Goal: Transaction & Acquisition: Purchase product/service

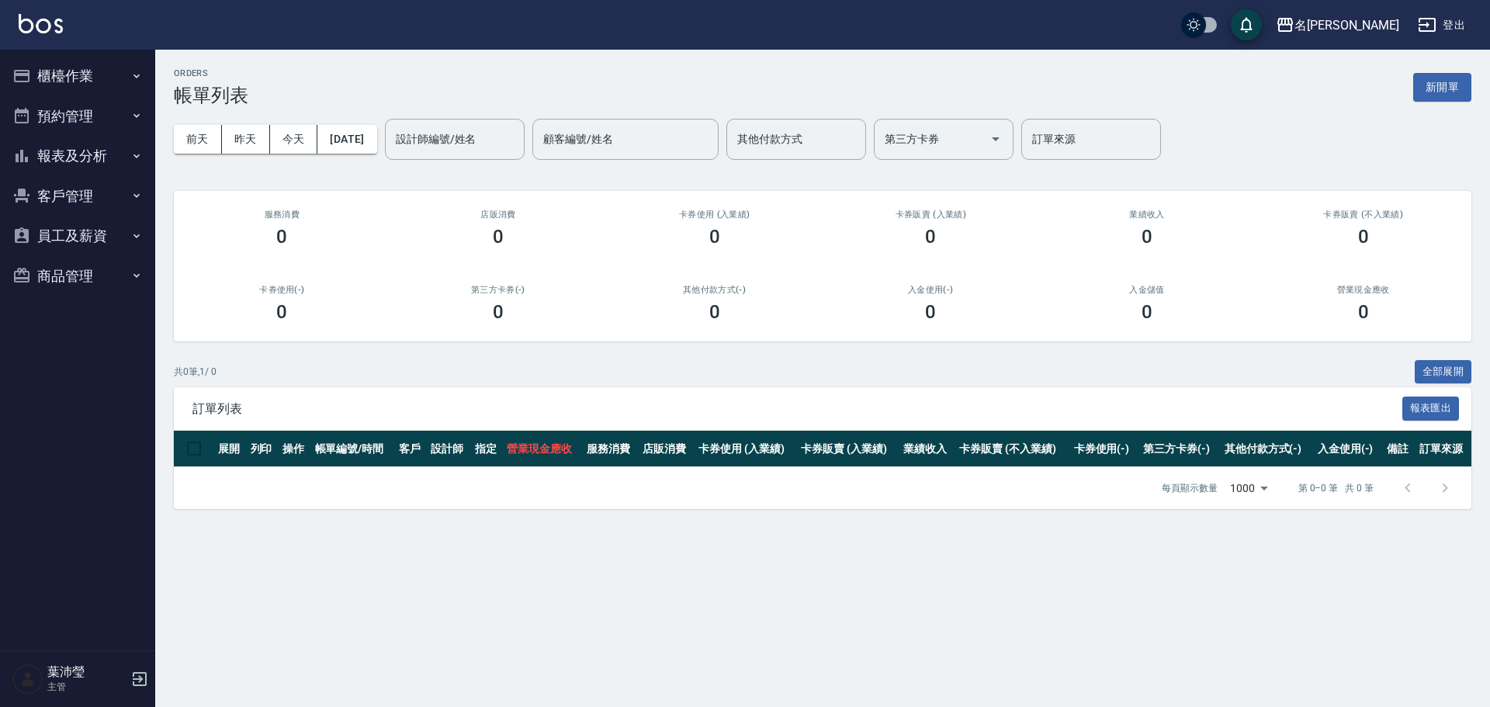
click at [60, 88] on button "櫃檯作業" at bounding box center [77, 76] width 143 height 40
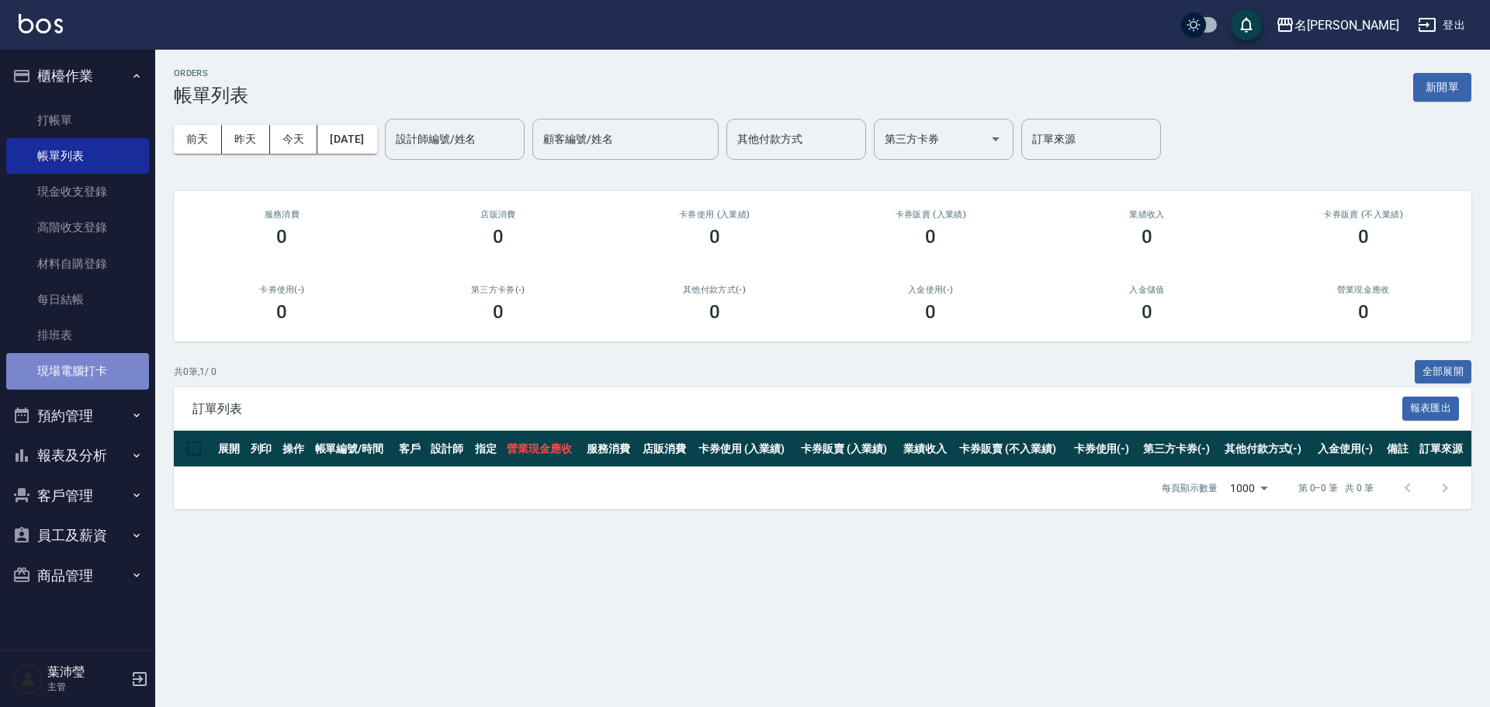
click at [81, 359] on link "現場電腦打卡" at bounding box center [77, 371] width 143 height 36
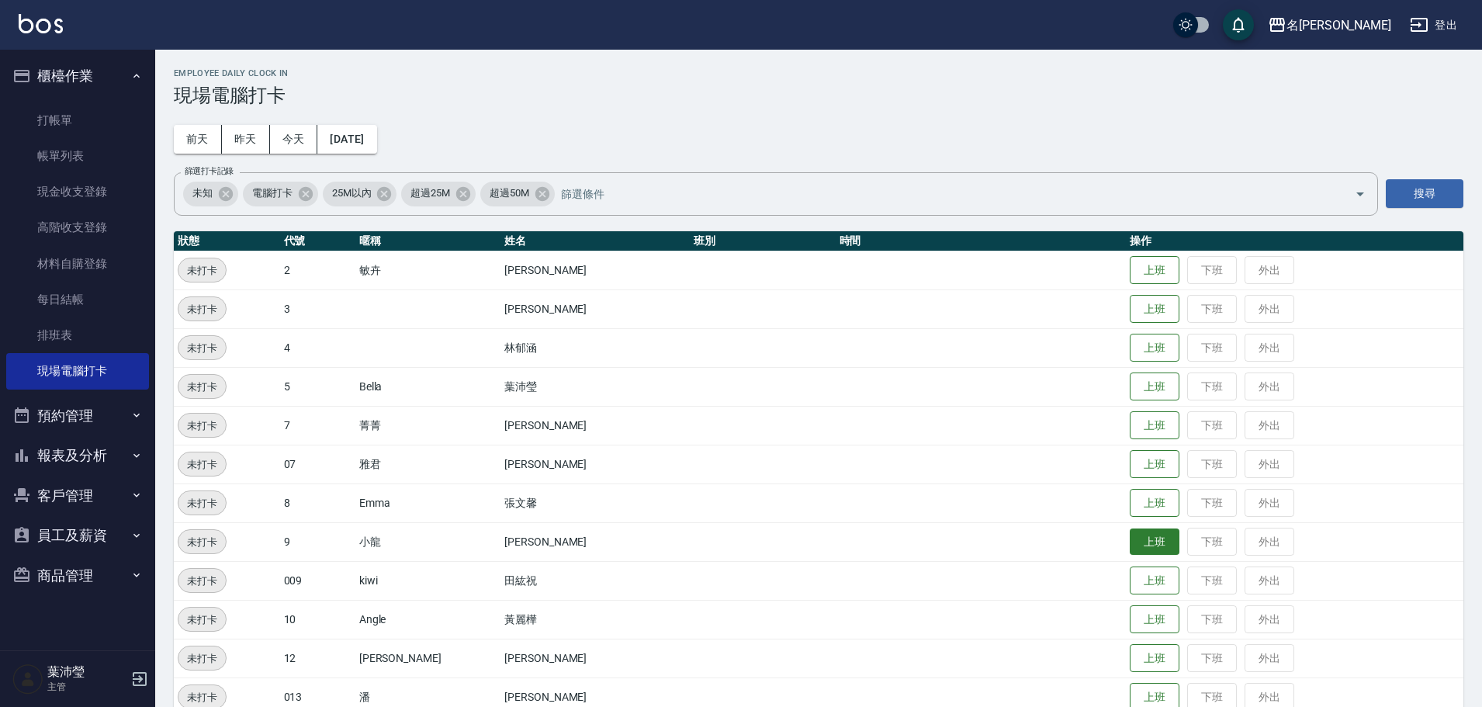
click at [1130, 552] on button "上班" at bounding box center [1155, 541] width 50 height 27
click at [1130, 514] on button "上班" at bounding box center [1155, 503] width 50 height 27
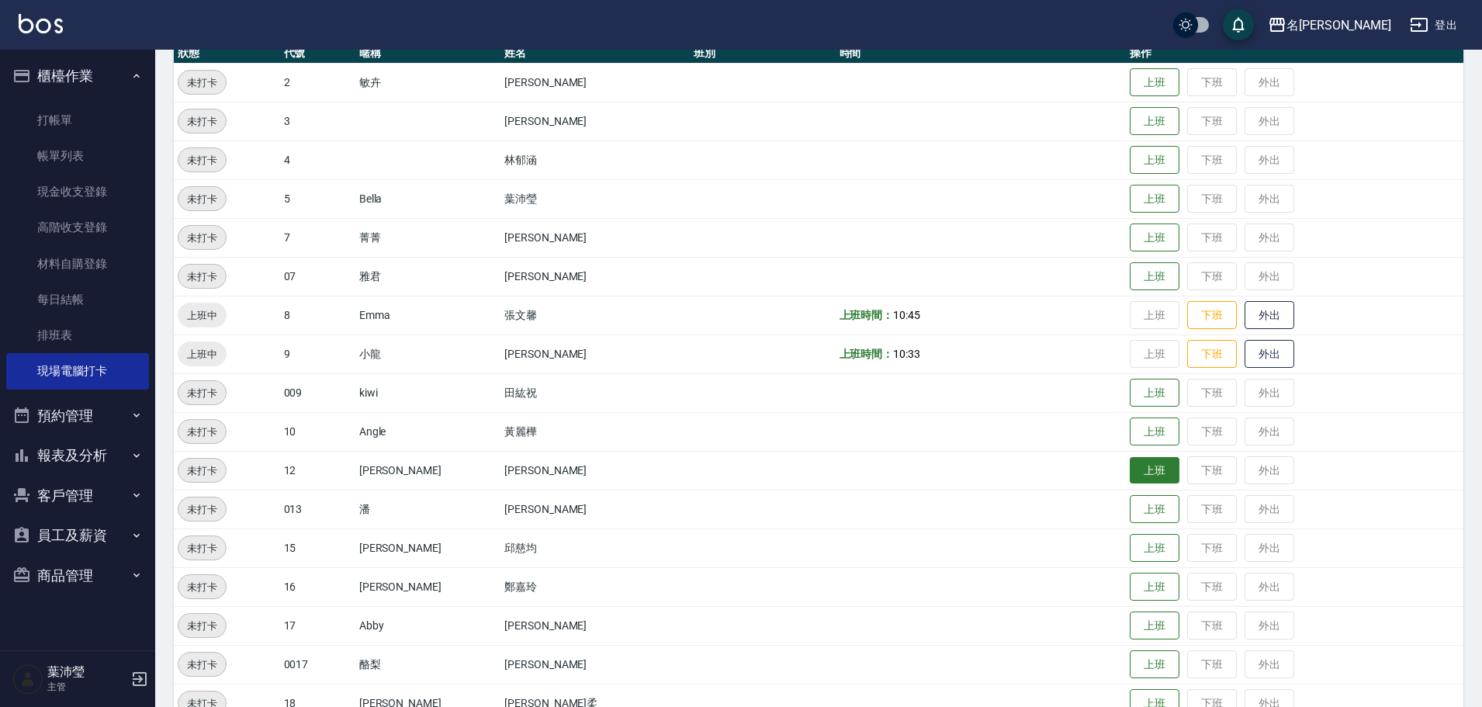
click at [1130, 477] on button "上班" at bounding box center [1155, 470] width 50 height 27
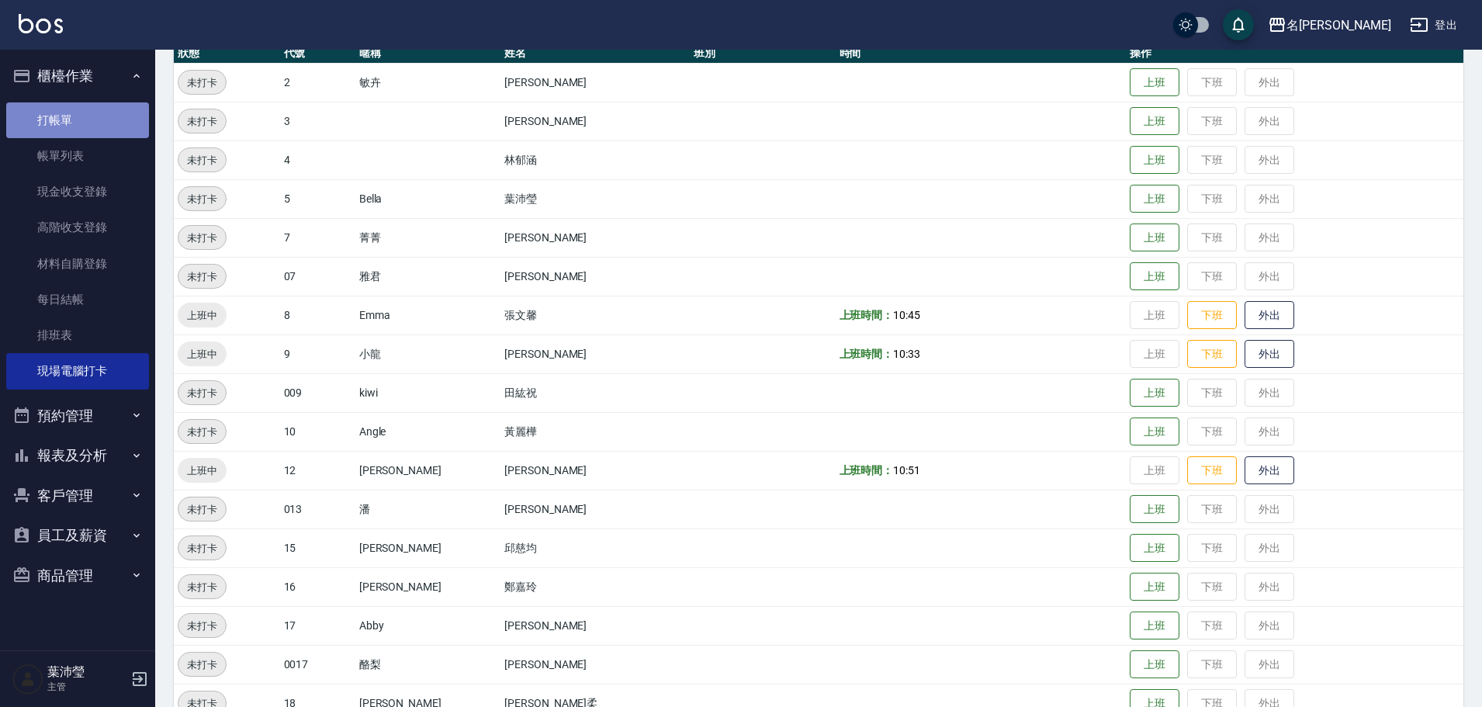
click at [67, 119] on link "打帳單" at bounding box center [77, 120] width 143 height 36
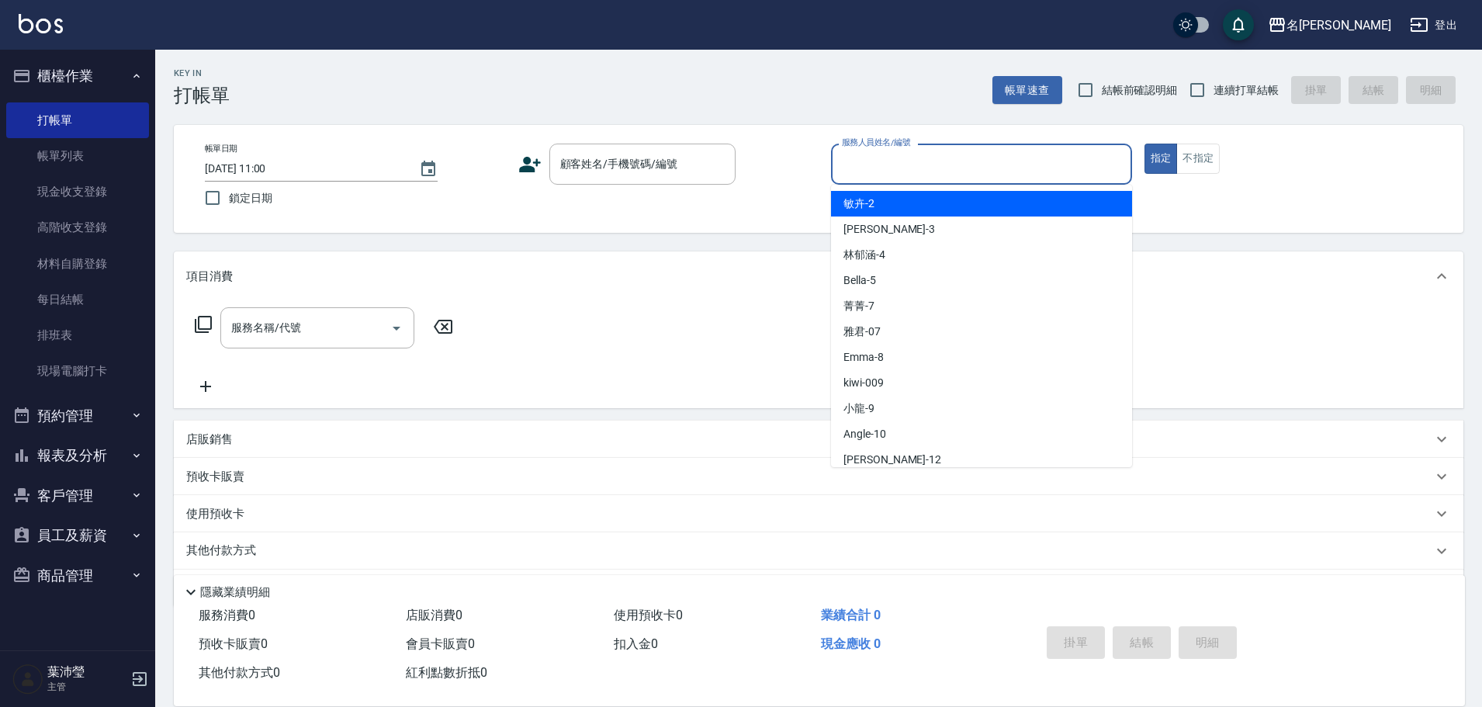
click at [911, 157] on div "服務人員姓名/編號 服務人員姓名/編號" at bounding box center [981, 164] width 301 height 41
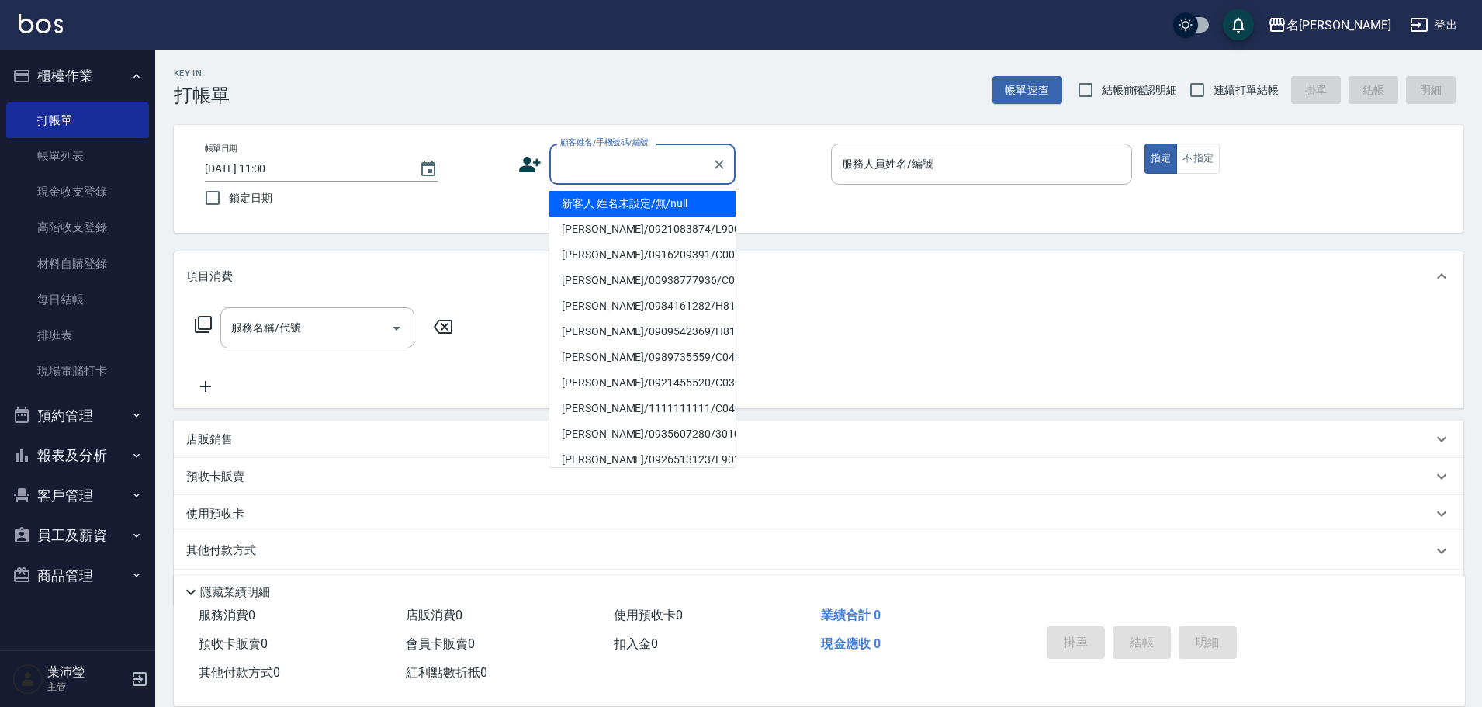
click at [559, 157] on input "顧客姓名/手機號碼/編號" at bounding box center [630, 164] width 149 height 27
click at [582, 209] on li "新客人 姓名未設定/無/null" at bounding box center [642, 204] width 186 height 26
type input "新客人 姓名未設定/無/null"
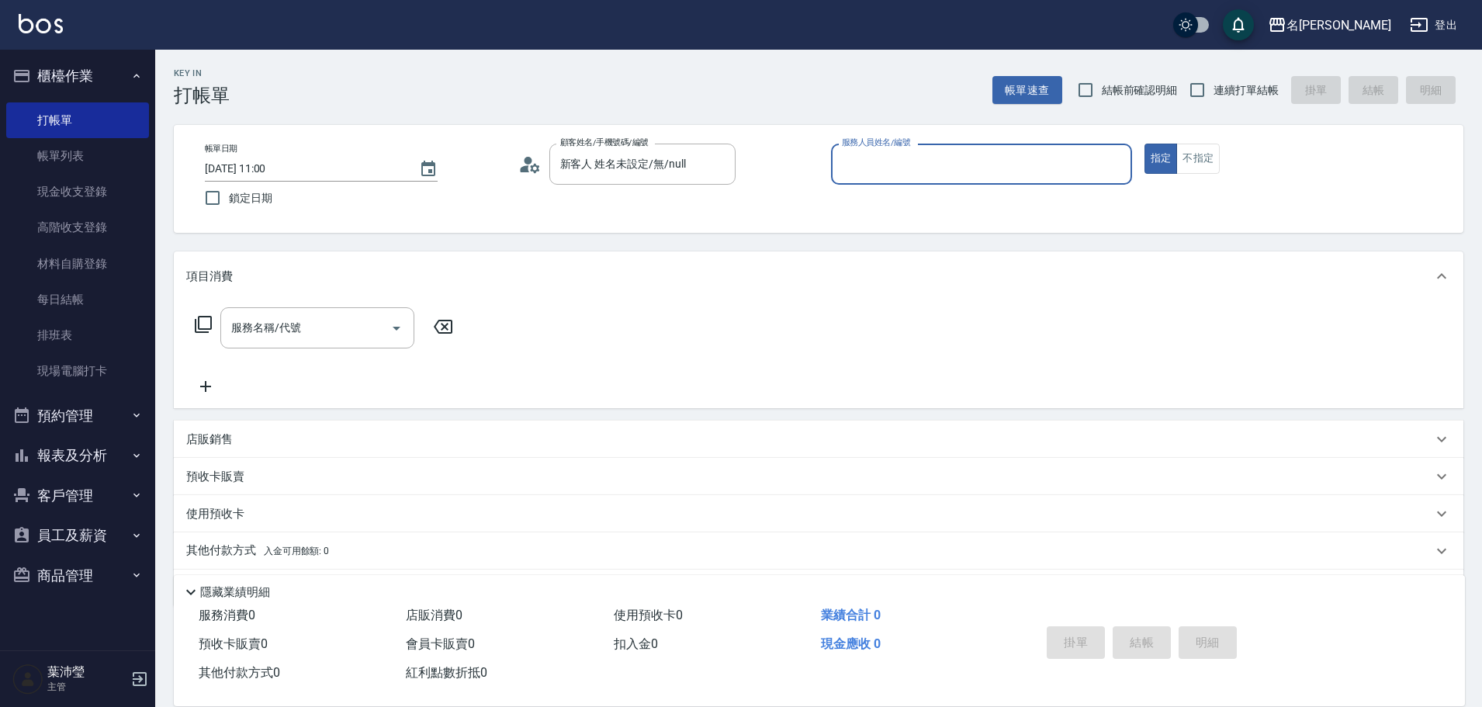
click at [928, 168] on input "服務人員姓名/編號" at bounding box center [981, 164] width 287 height 27
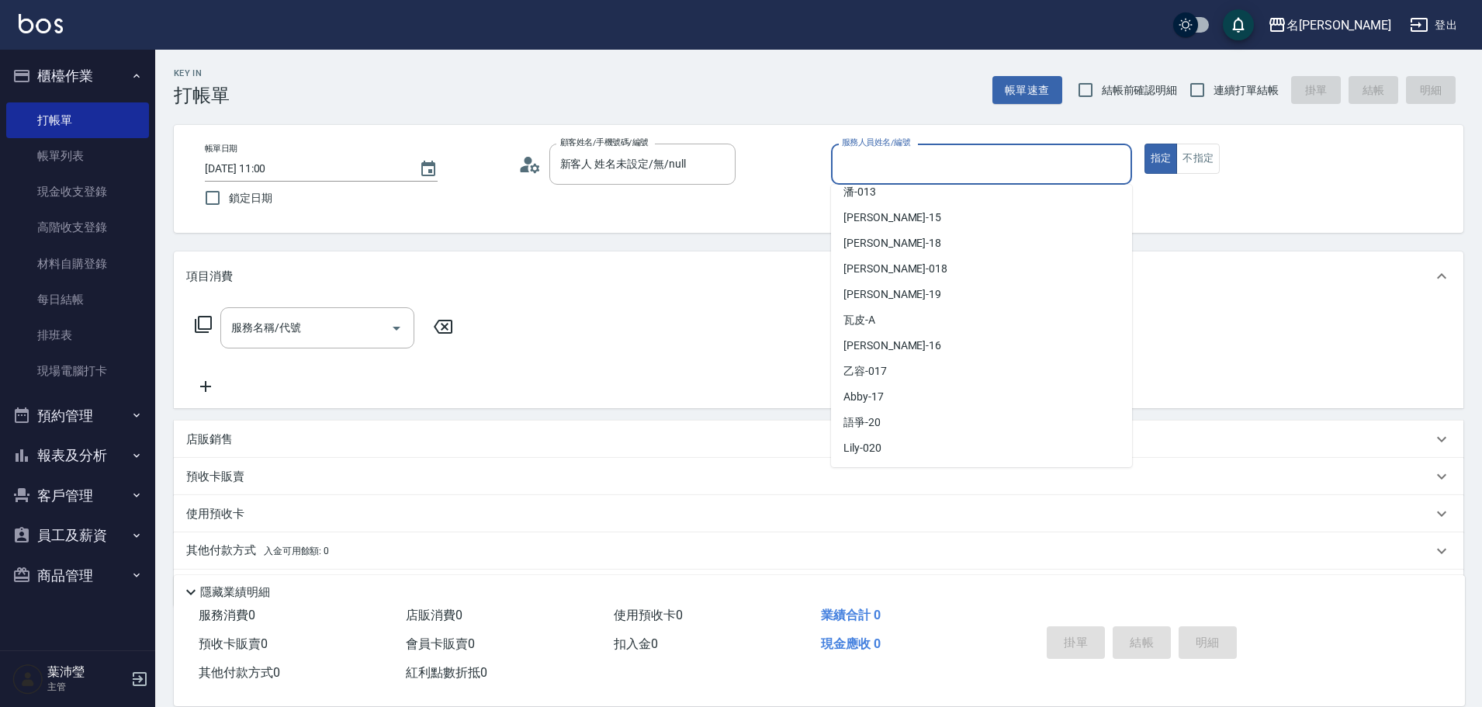
scroll to position [310, 0]
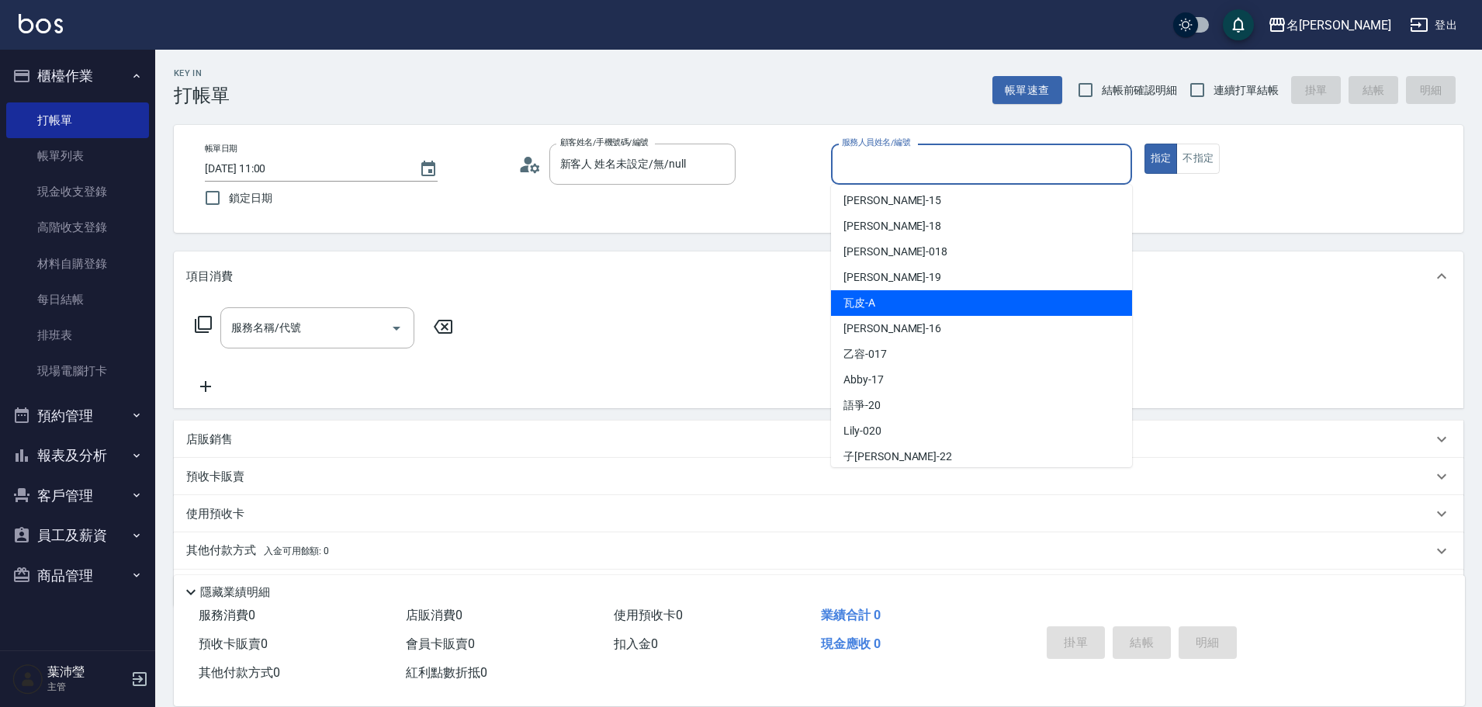
click at [879, 299] on div "瓦皮 -A" at bounding box center [981, 303] width 301 height 26
type input "瓦皮-A"
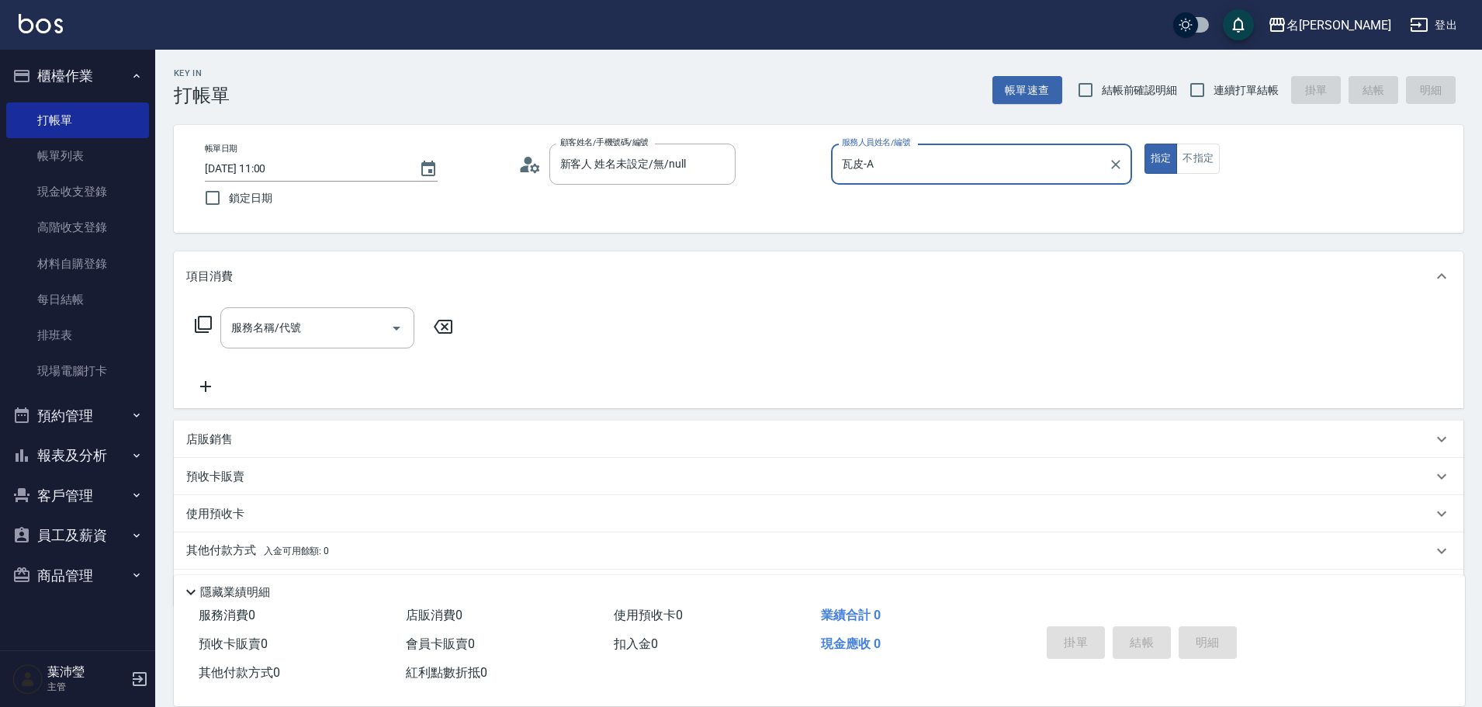
click at [204, 324] on icon at bounding box center [203, 324] width 19 height 19
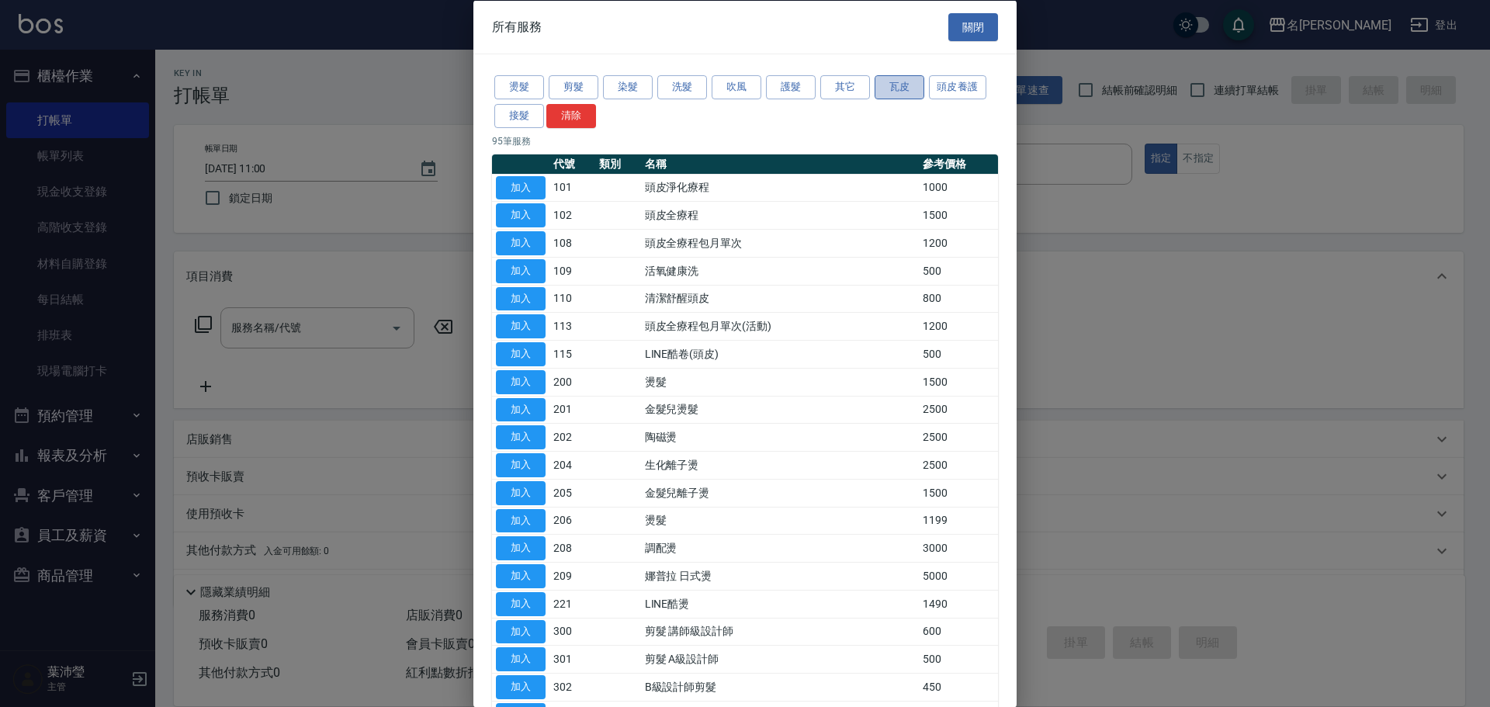
click at [897, 87] on button "瓦皮" at bounding box center [899, 87] width 50 height 24
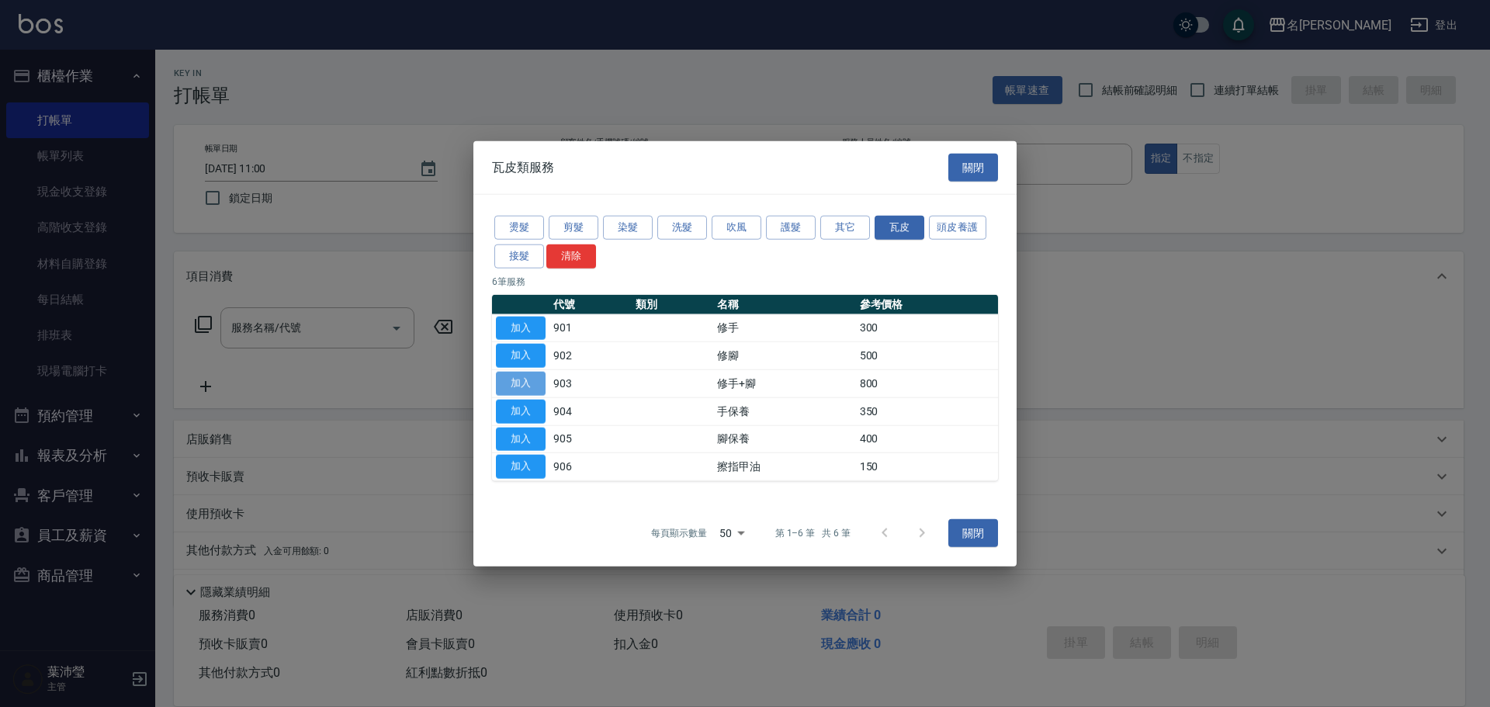
click at [521, 383] on button "加入" at bounding box center [521, 384] width 50 height 24
type input "修手+腳(903)"
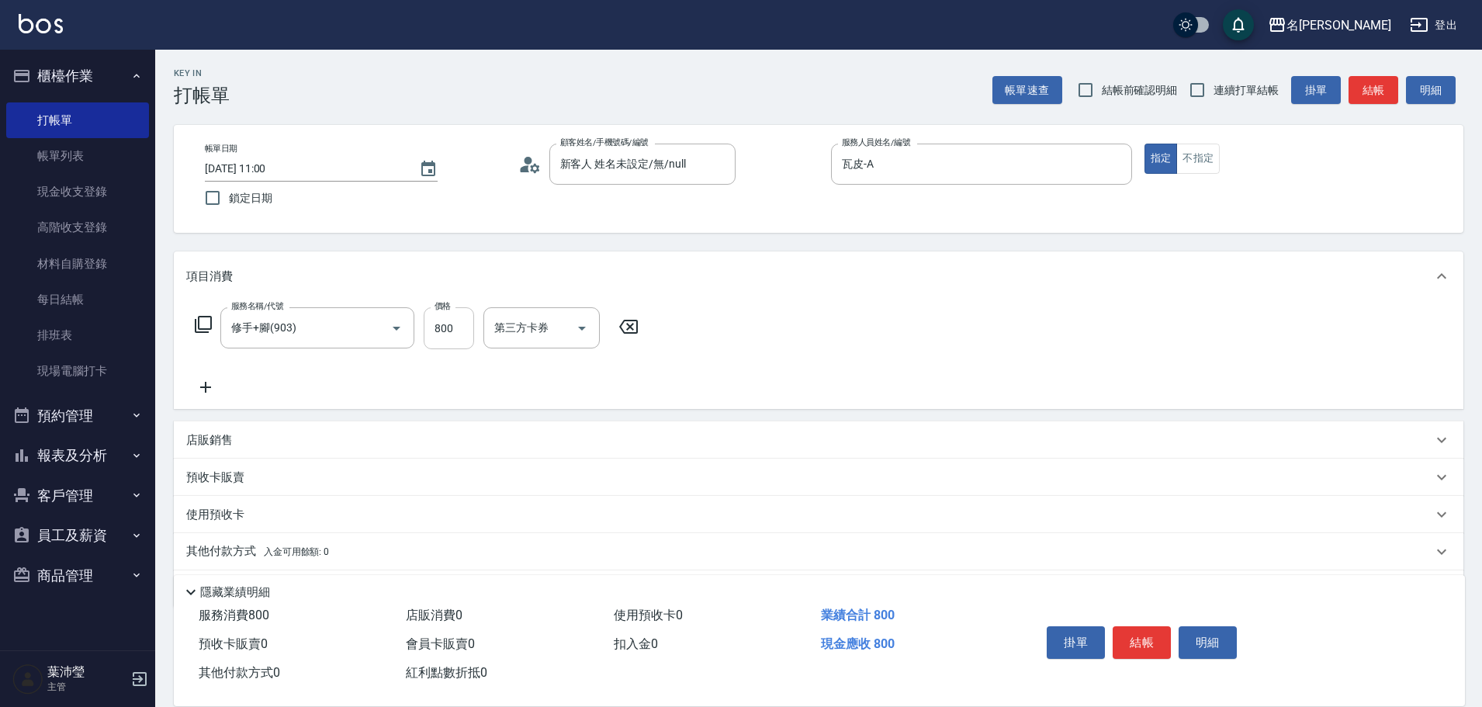
click at [456, 333] on input "800" at bounding box center [449, 328] width 50 height 42
type input "2500"
click at [1134, 631] on button "結帳" at bounding box center [1141, 642] width 58 height 33
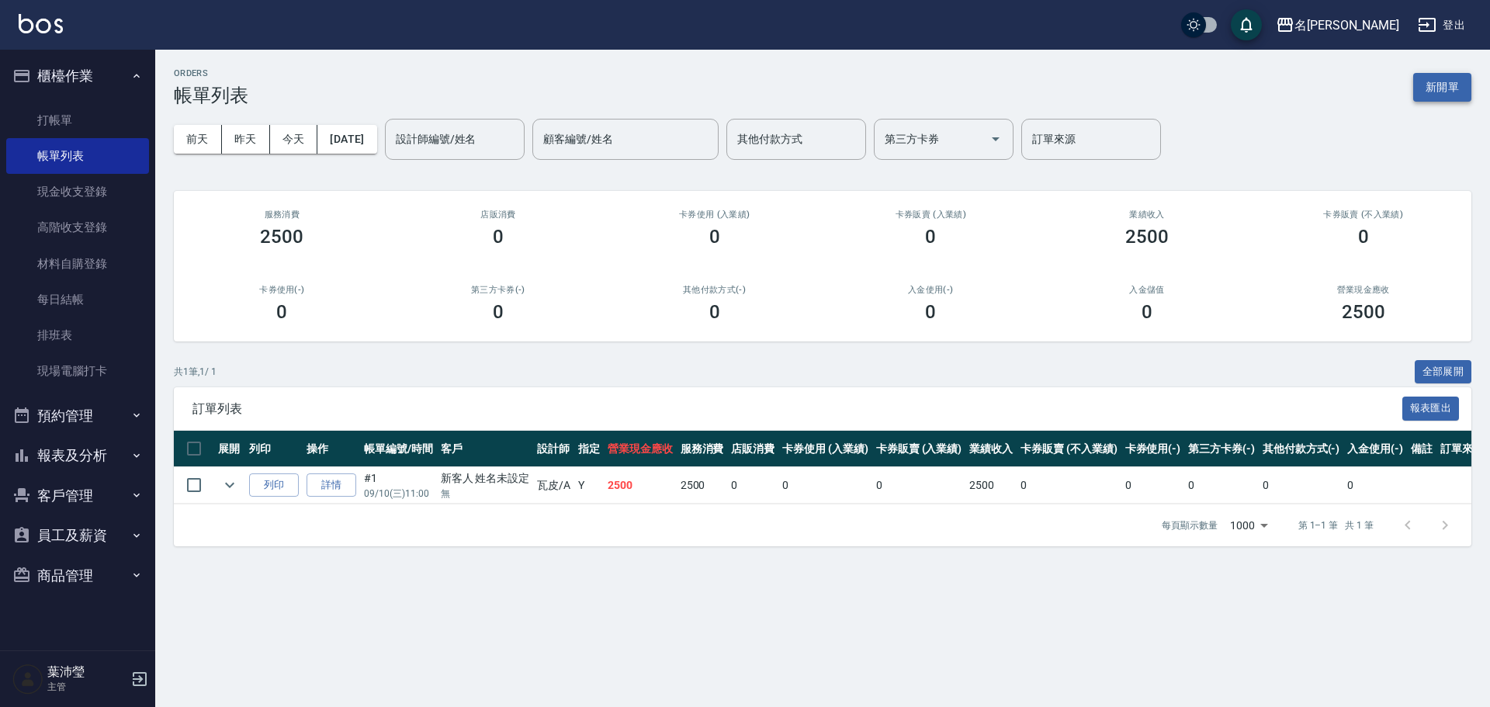
click at [1446, 86] on button "新開單" at bounding box center [1442, 87] width 58 height 29
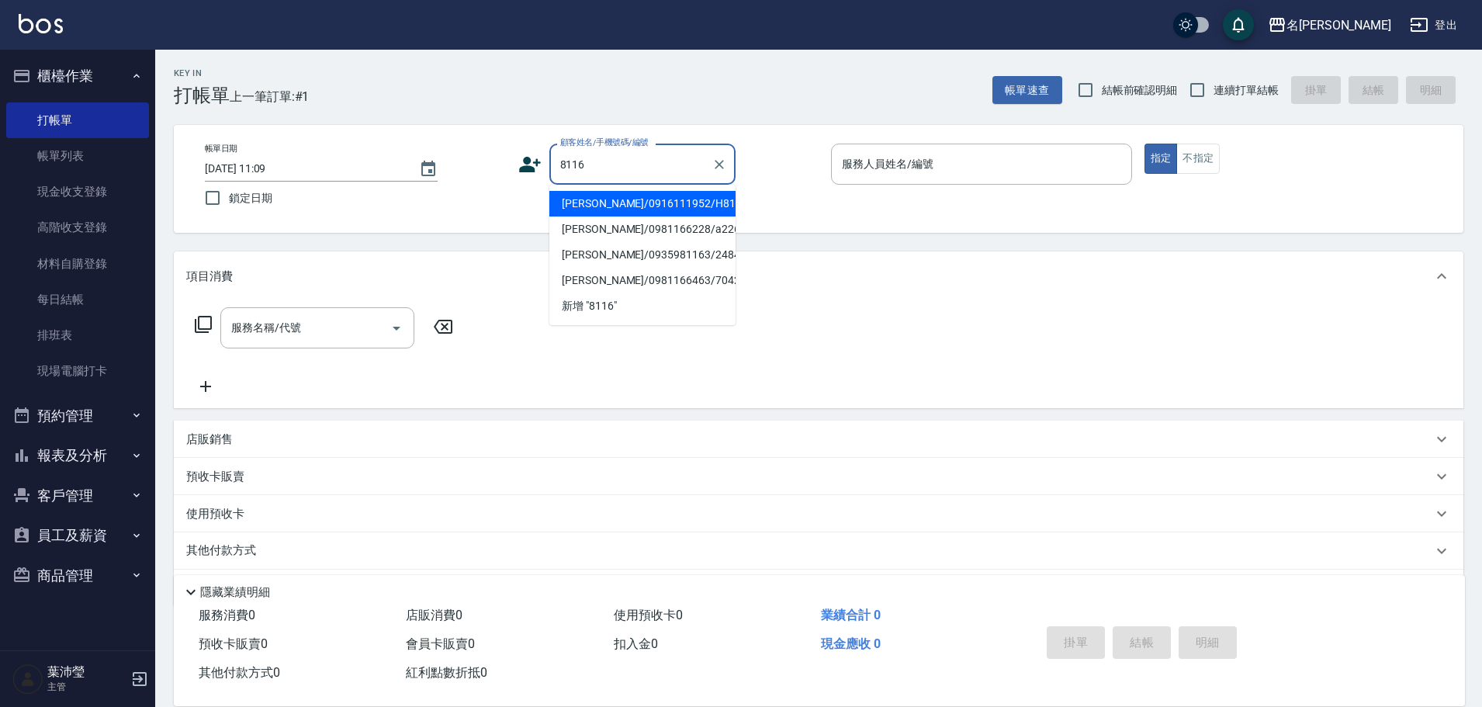
click at [607, 203] on li "[PERSON_NAME]/0916111952/H8116" at bounding box center [642, 204] width 186 height 26
type input "[PERSON_NAME]/0916111952/H8116"
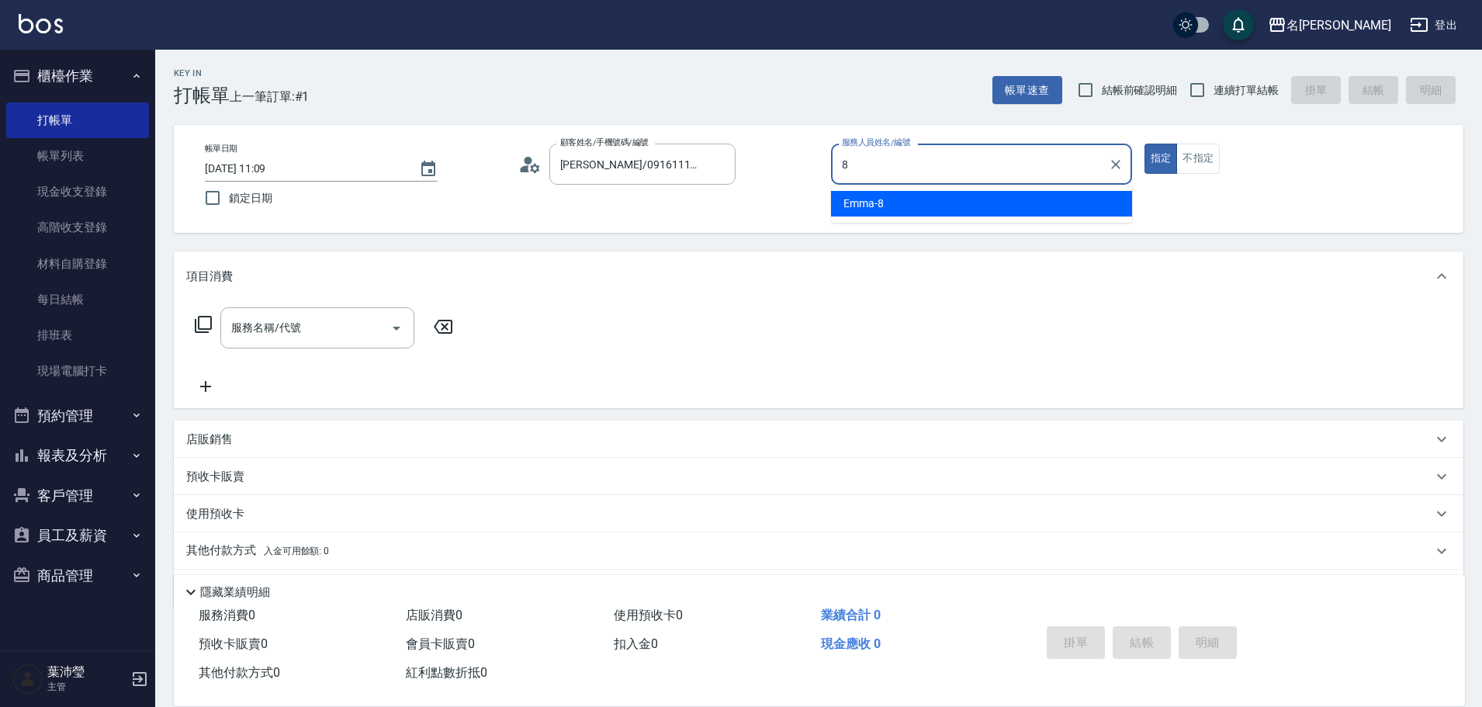
type input "Emma-8"
type button "true"
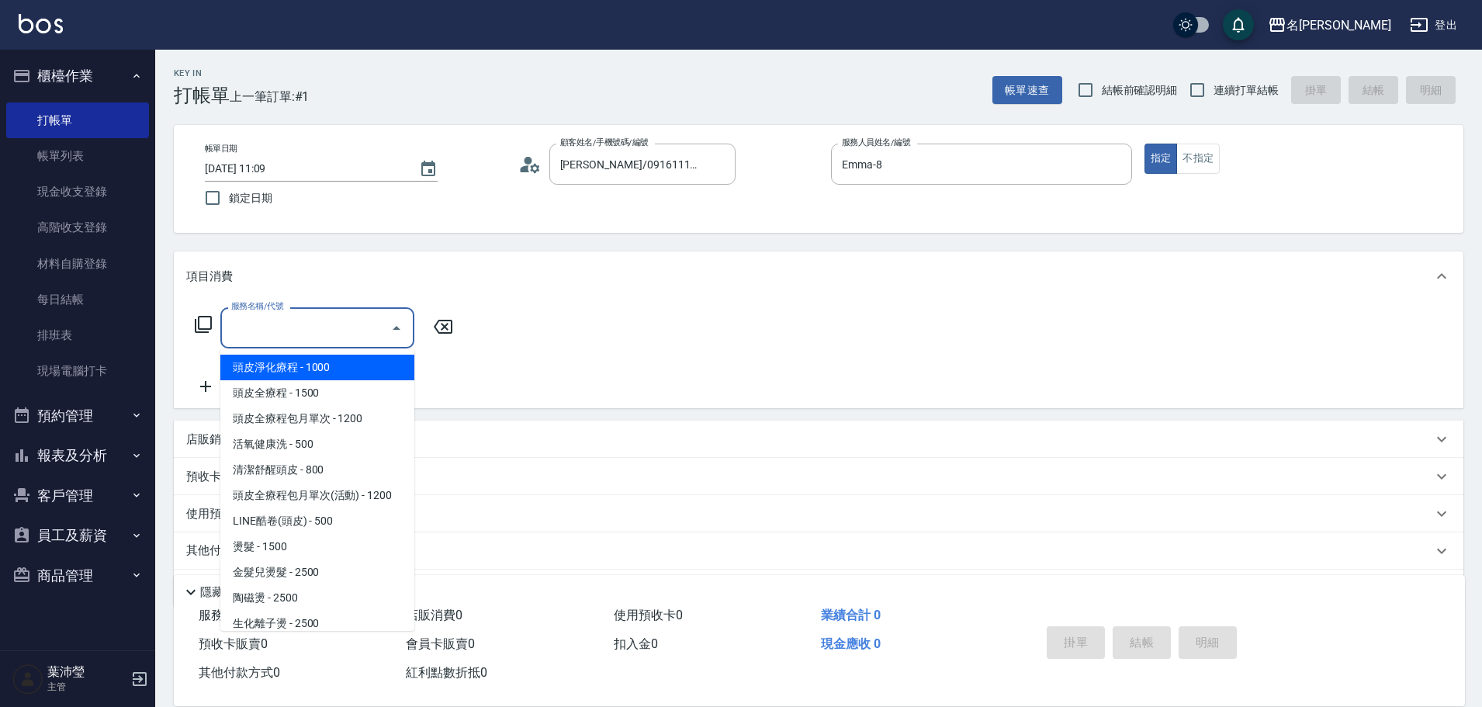
click at [230, 337] on input "服務名稱/代號" at bounding box center [305, 327] width 157 height 27
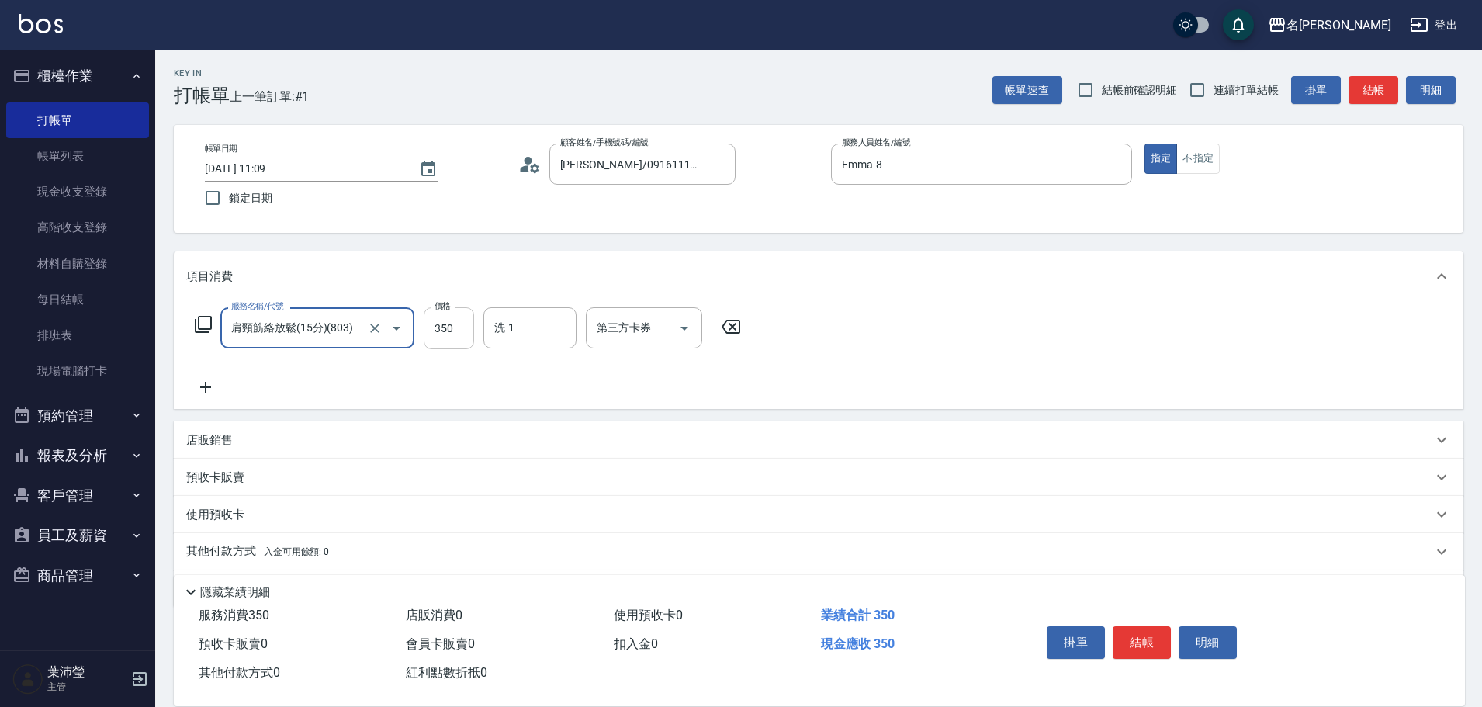
type input "肩頸筋絡放鬆(15分)(803)"
click at [426, 331] on input "350" at bounding box center [449, 328] width 50 height 42
type input "1000"
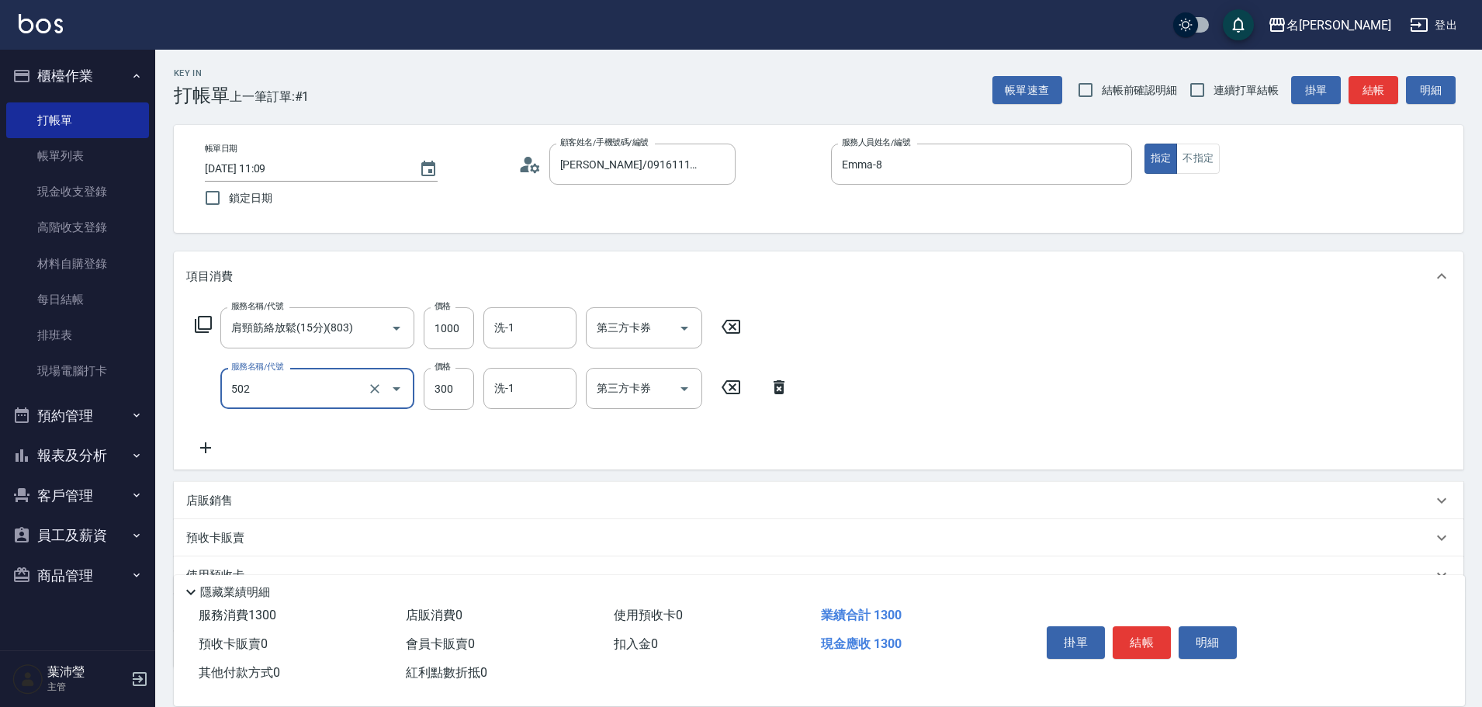
type input "洗髮(502)"
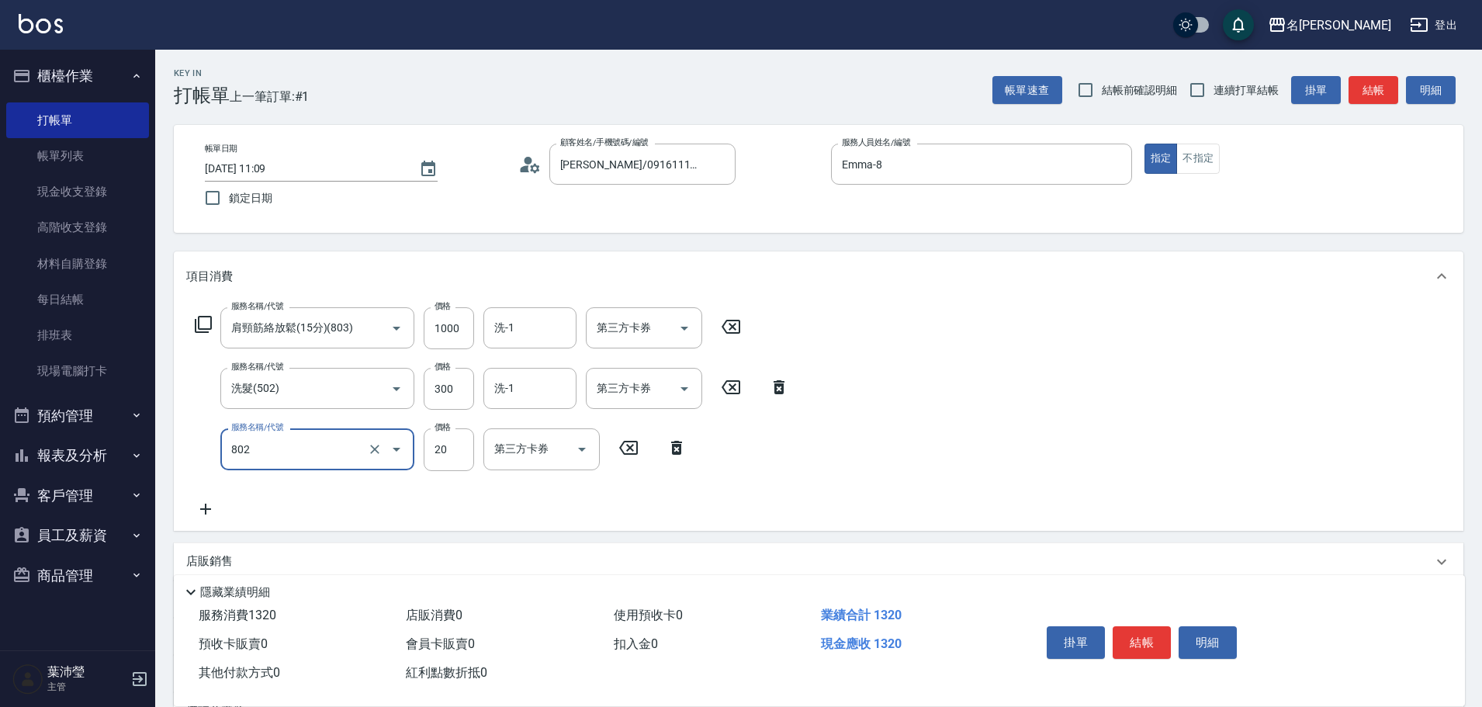
type input "潤絲(802)"
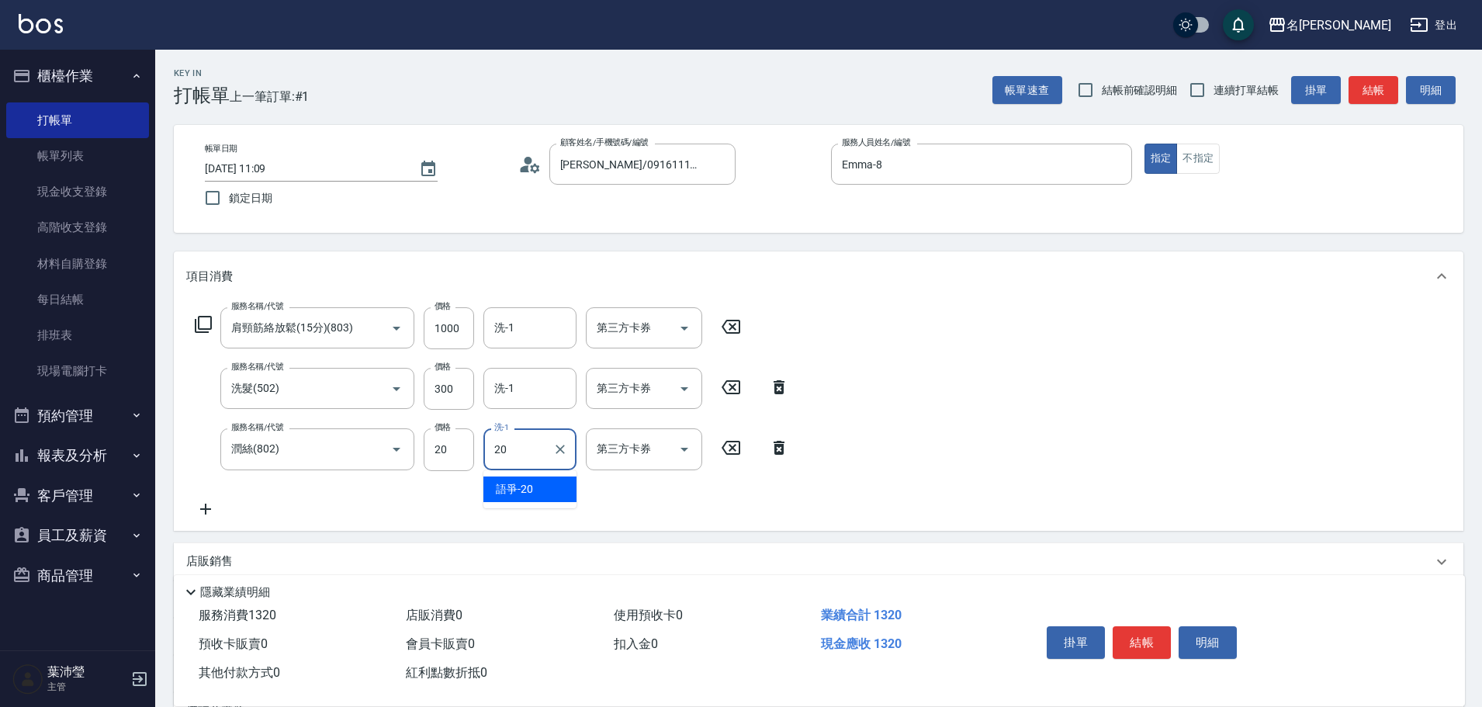
type input "語爭-20"
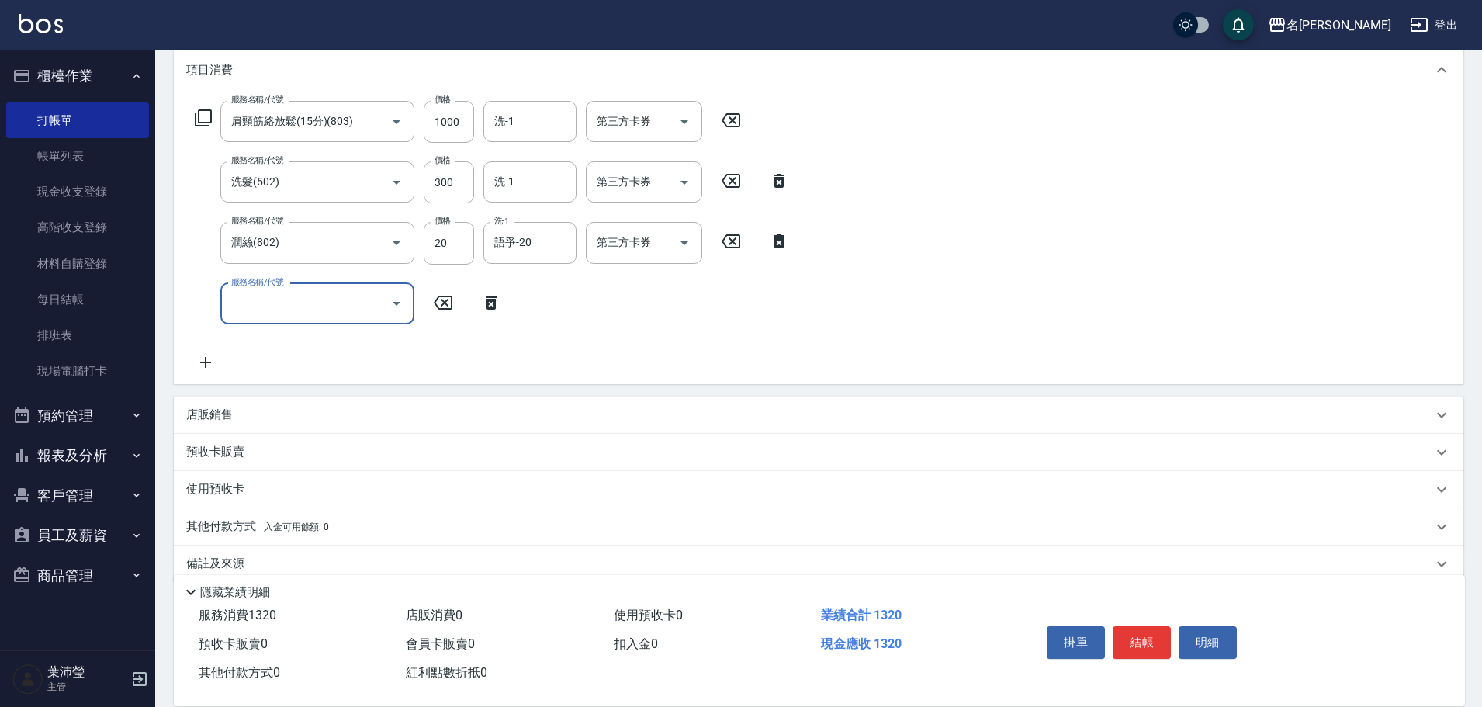
scroll to position [231, 0]
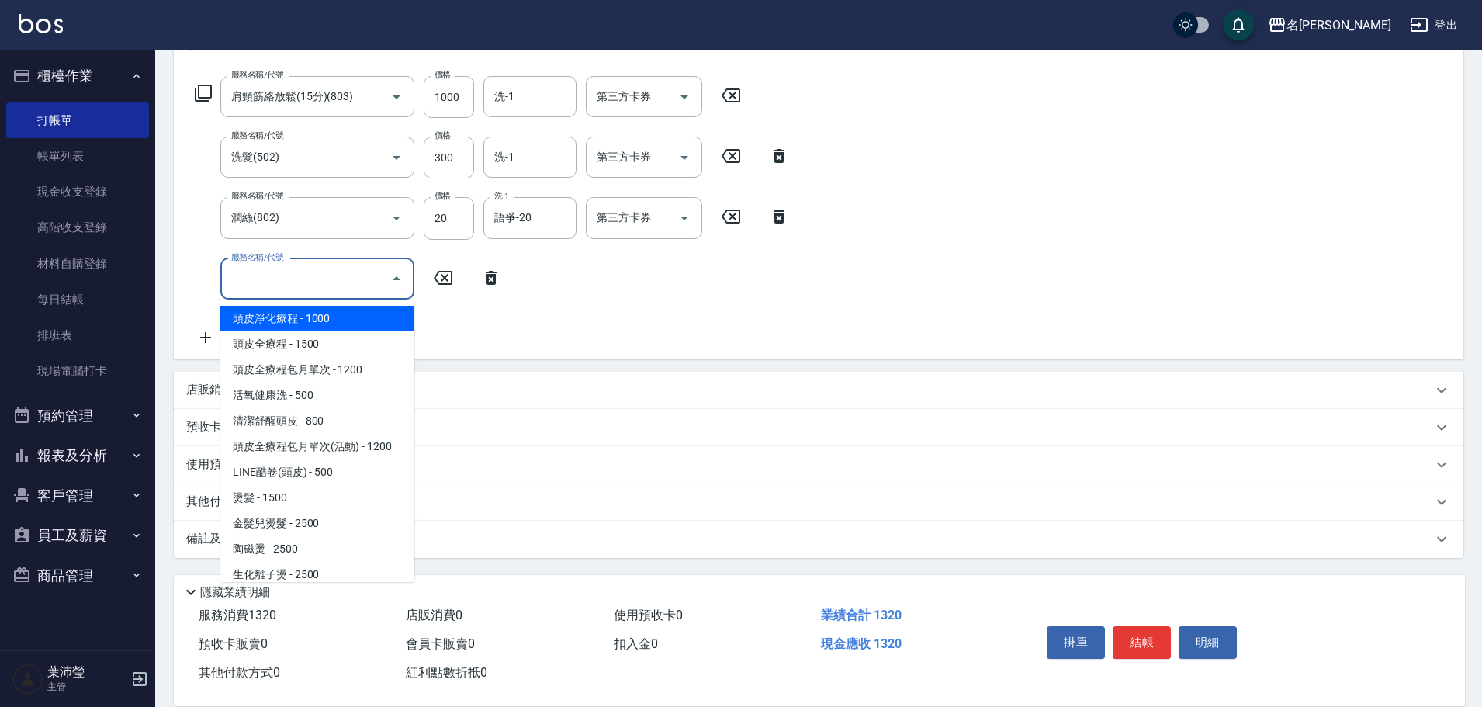
click at [358, 290] on input "服務名稱/代號" at bounding box center [305, 278] width 157 height 27
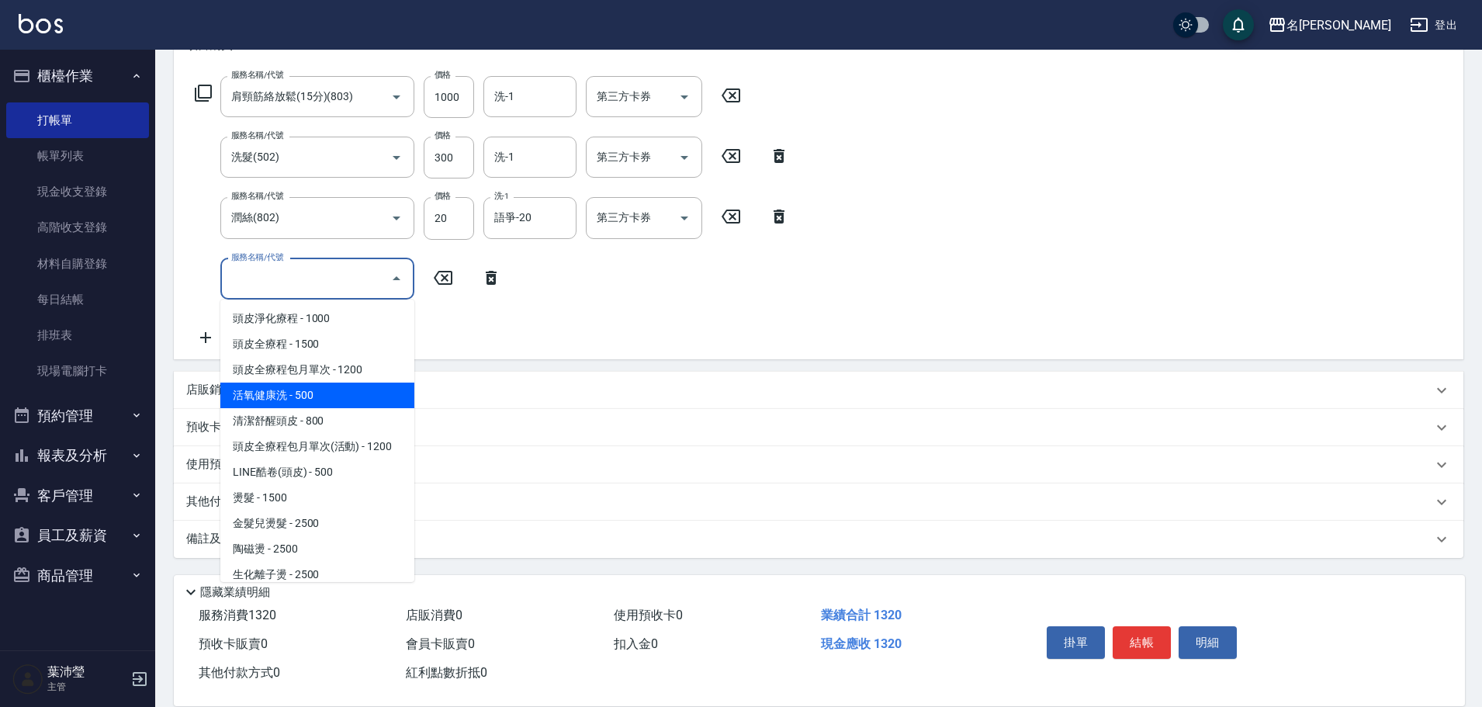
click at [349, 393] on span "活氧健康洗 - 500" at bounding box center [317, 395] width 194 height 26
type input "活氧健康洗(109)"
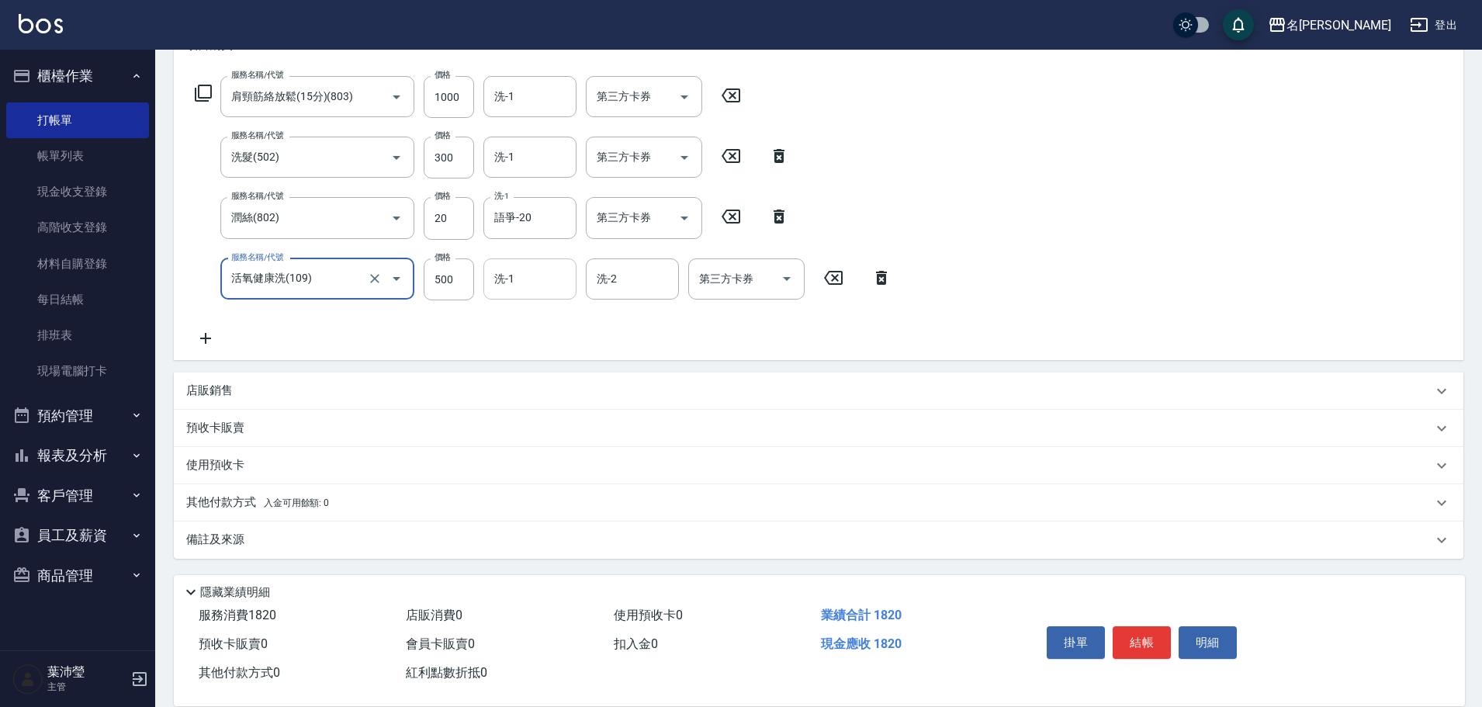
click at [490, 277] on input "洗-1" at bounding box center [529, 278] width 79 height 27
type input "語爭-20"
click at [429, 286] on input "500" at bounding box center [449, 279] width 50 height 42
type input "600"
click at [201, 330] on icon at bounding box center [205, 338] width 39 height 19
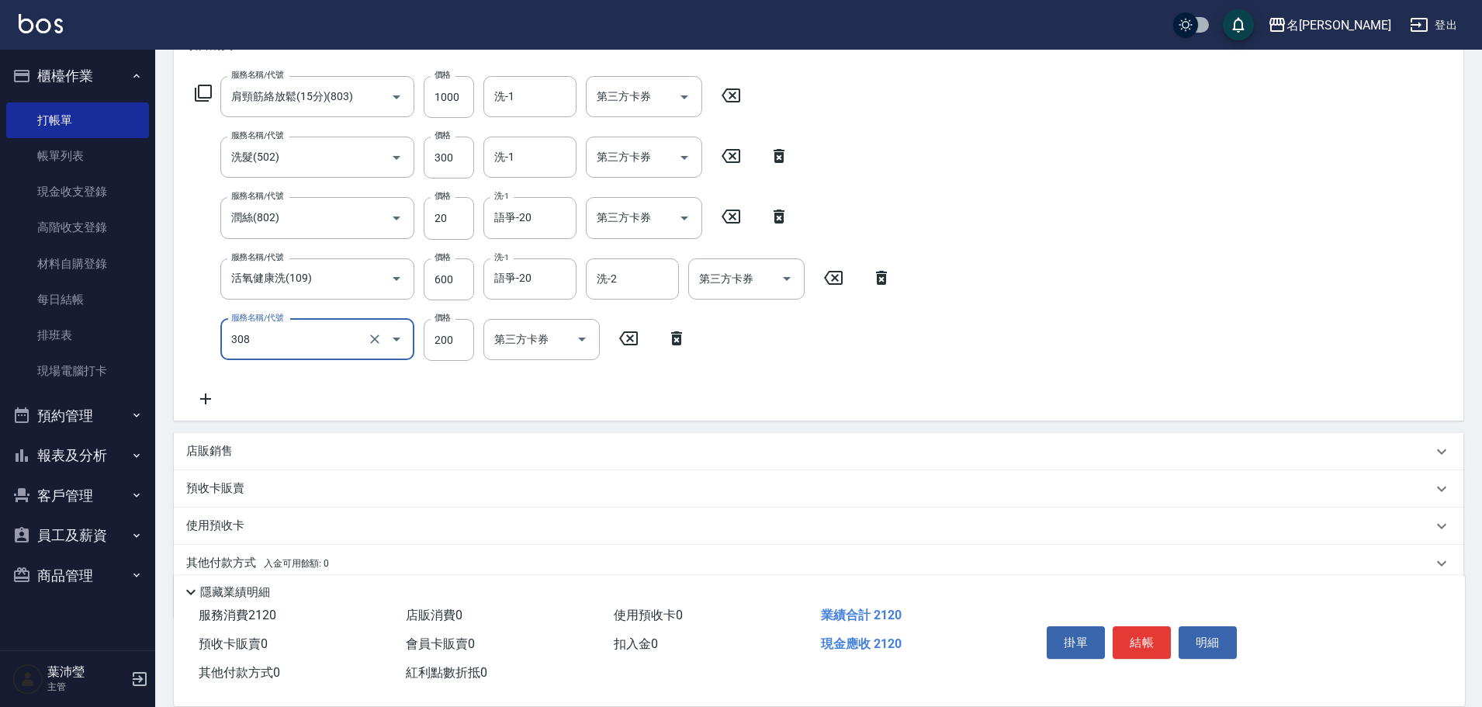
type input "學生剪髮(UP)(308)"
type input "250"
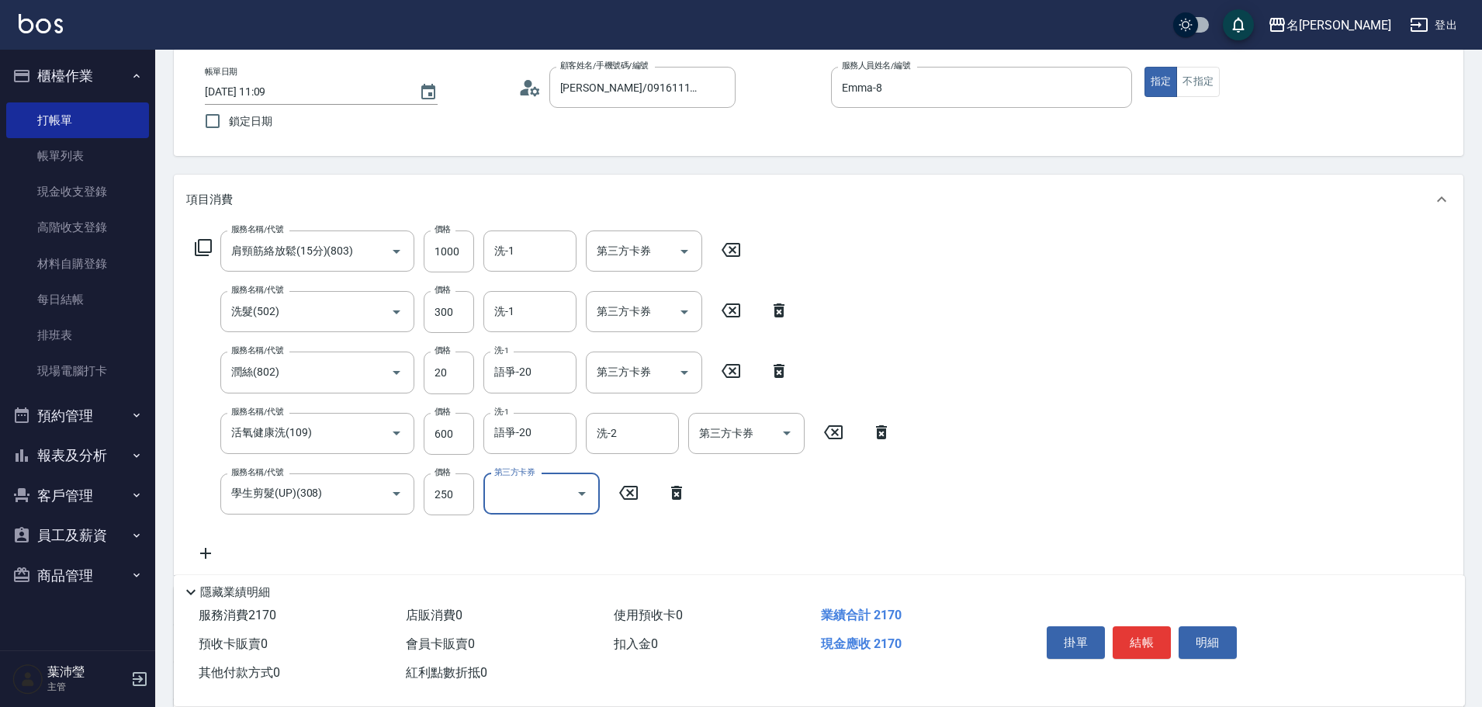
scroll to position [76, 0]
click at [1147, 638] on button "結帳" at bounding box center [1141, 642] width 58 height 33
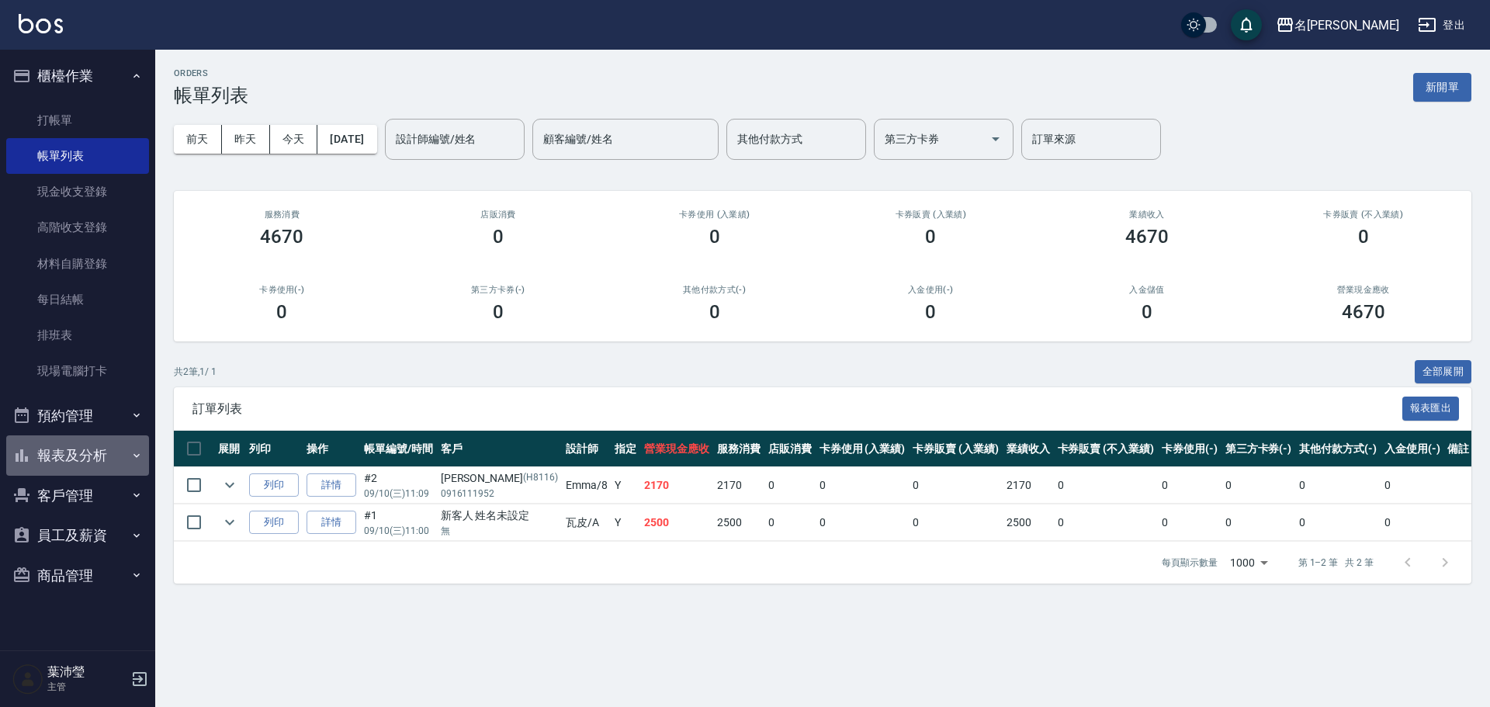
click at [85, 454] on button "報表及分析" at bounding box center [77, 455] width 143 height 40
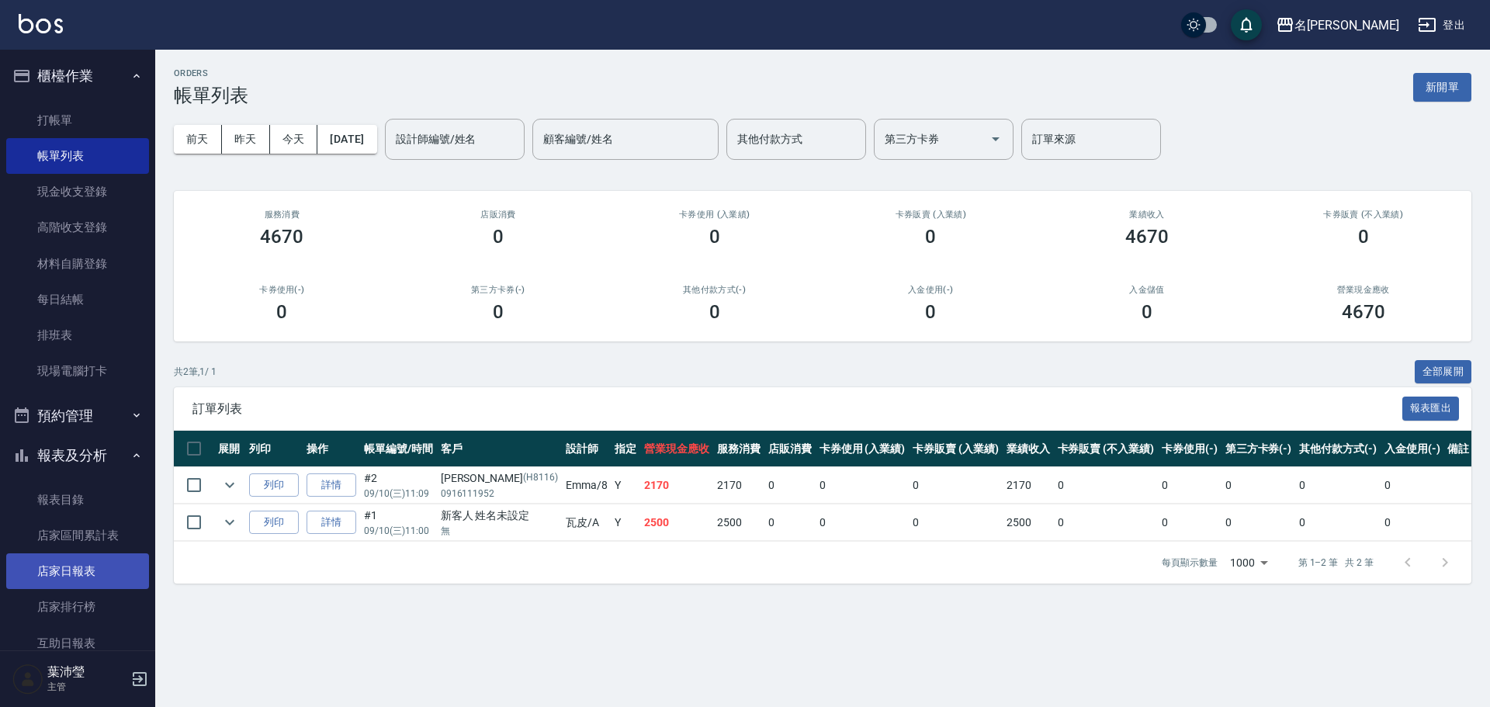
click at [92, 565] on link "店家日報表" at bounding box center [77, 571] width 143 height 36
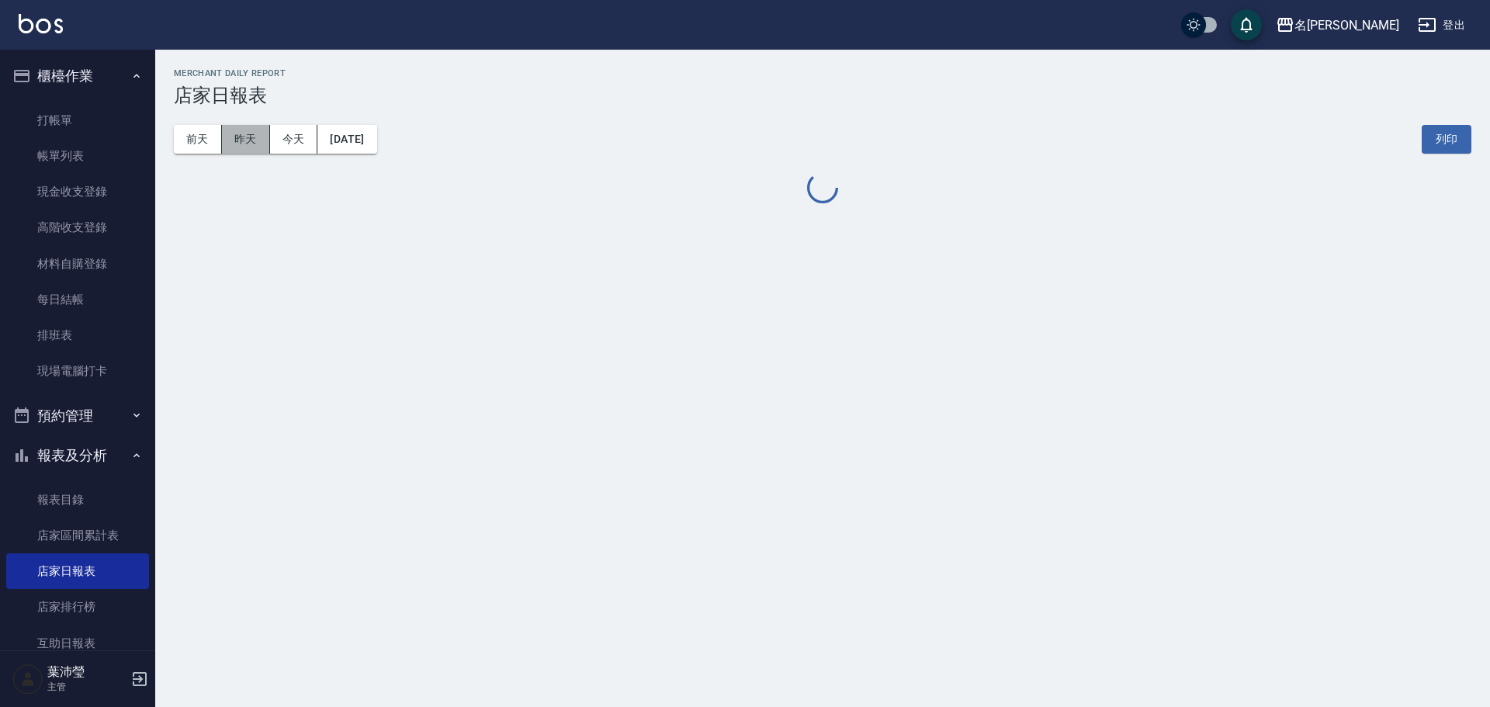
click at [260, 133] on button "昨天" at bounding box center [246, 139] width 48 height 29
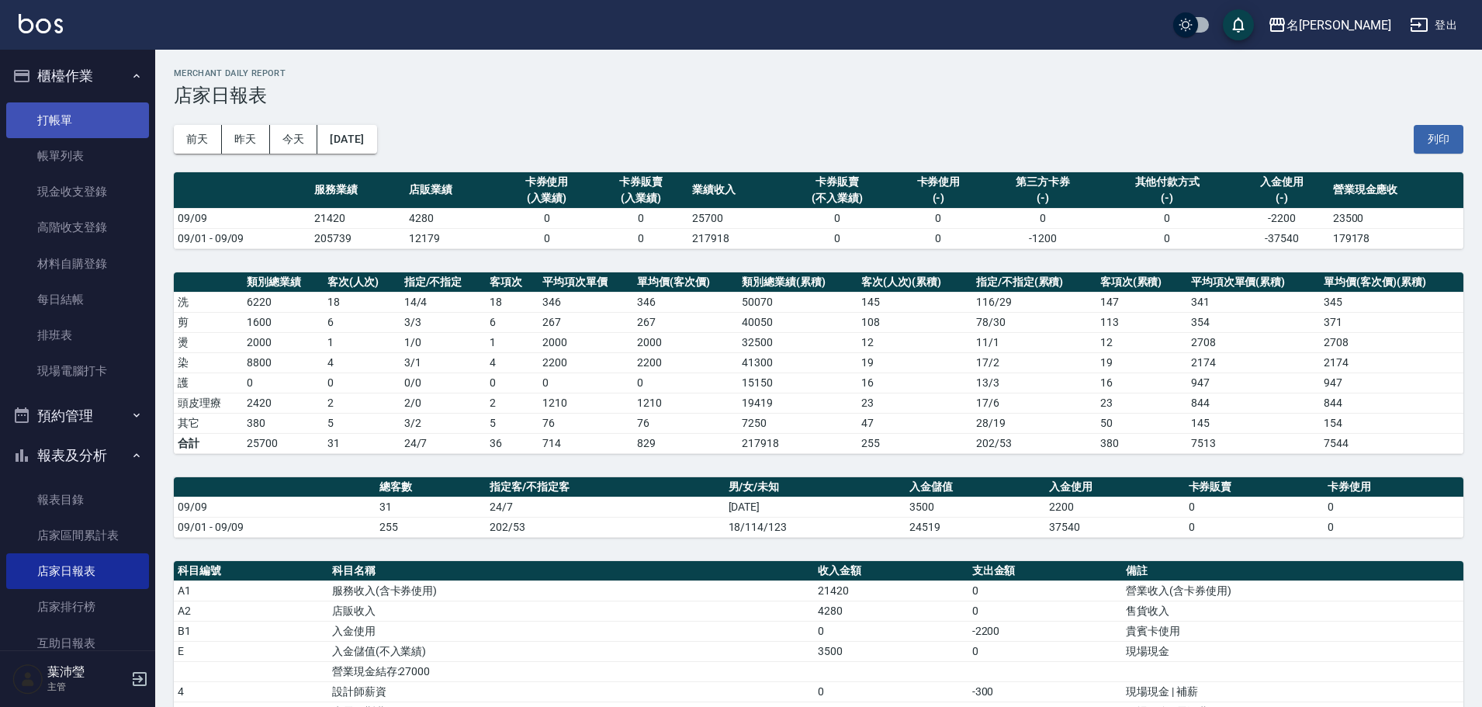
click at [89, 120] on link "打帳單" at bounding box center [77, 120] width 143 height 36
